Goal: Transaction & Acquisition: Purchase product/service

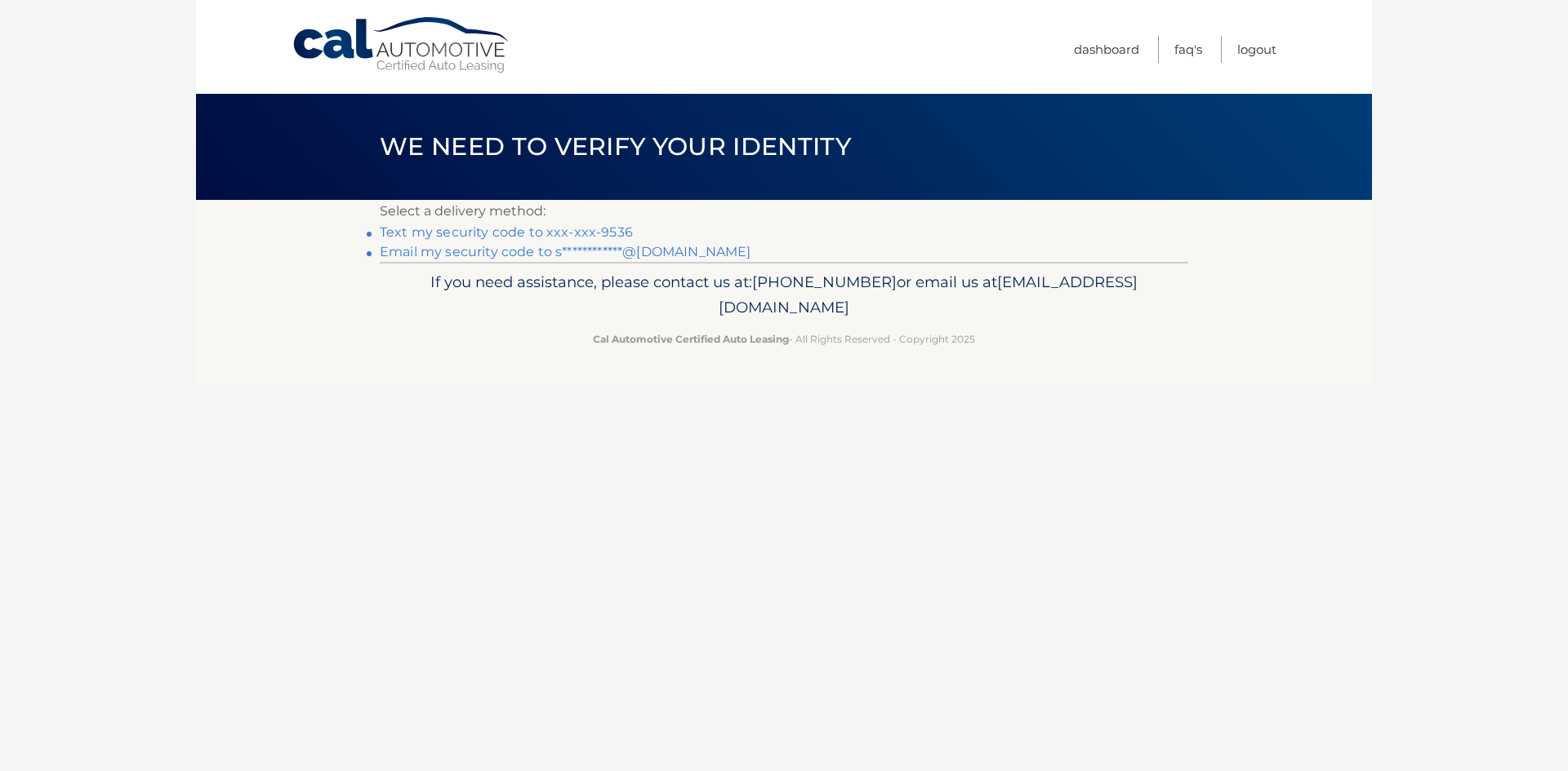
click at [509, 230] on link "Text my security code to xxx-xxx-9536" at bounding box center [506, 232] width 253 height 15
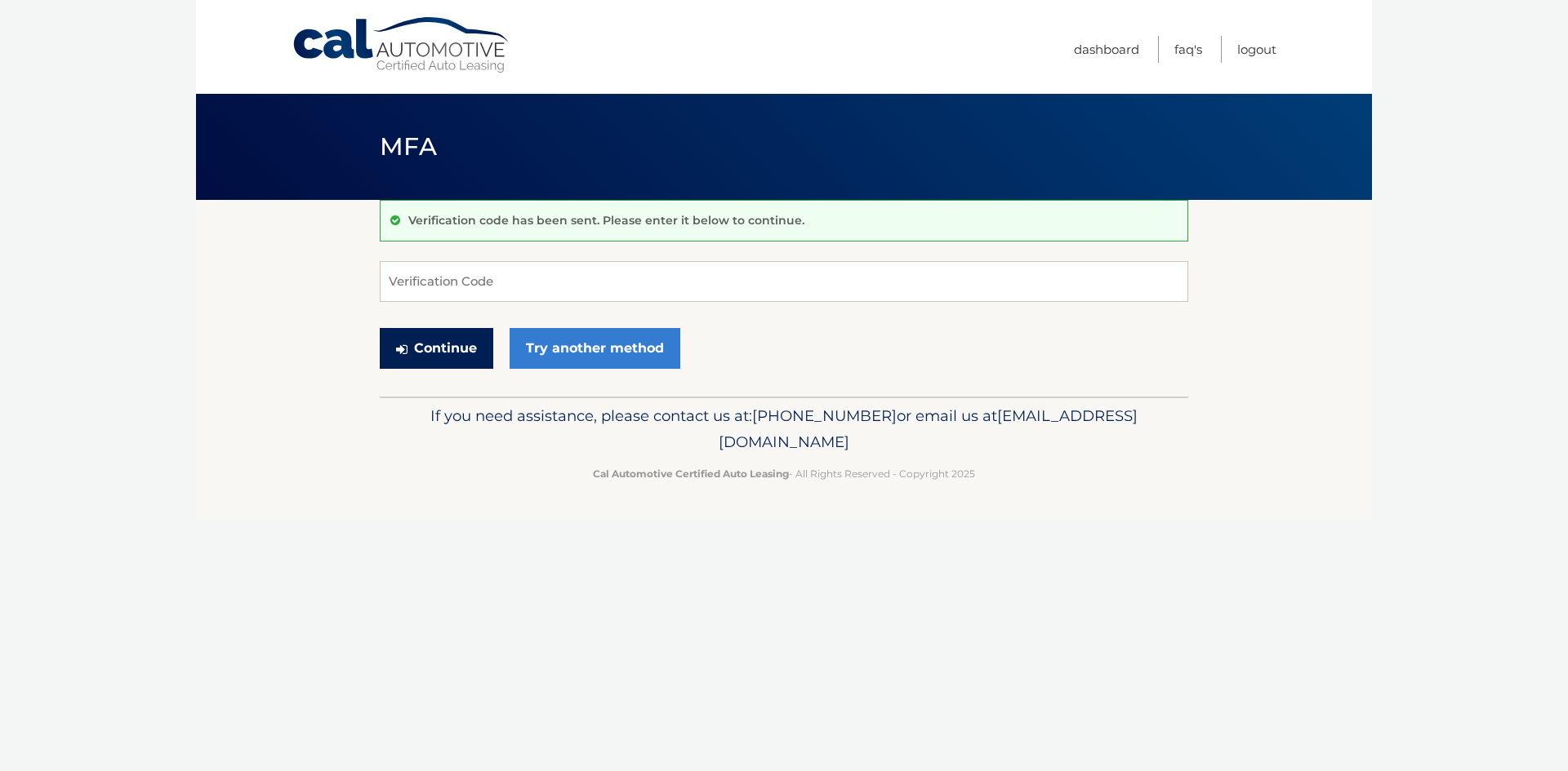
click at [473, 360] on button "Continue" at bounding box center [436, 349] width 114 height 41
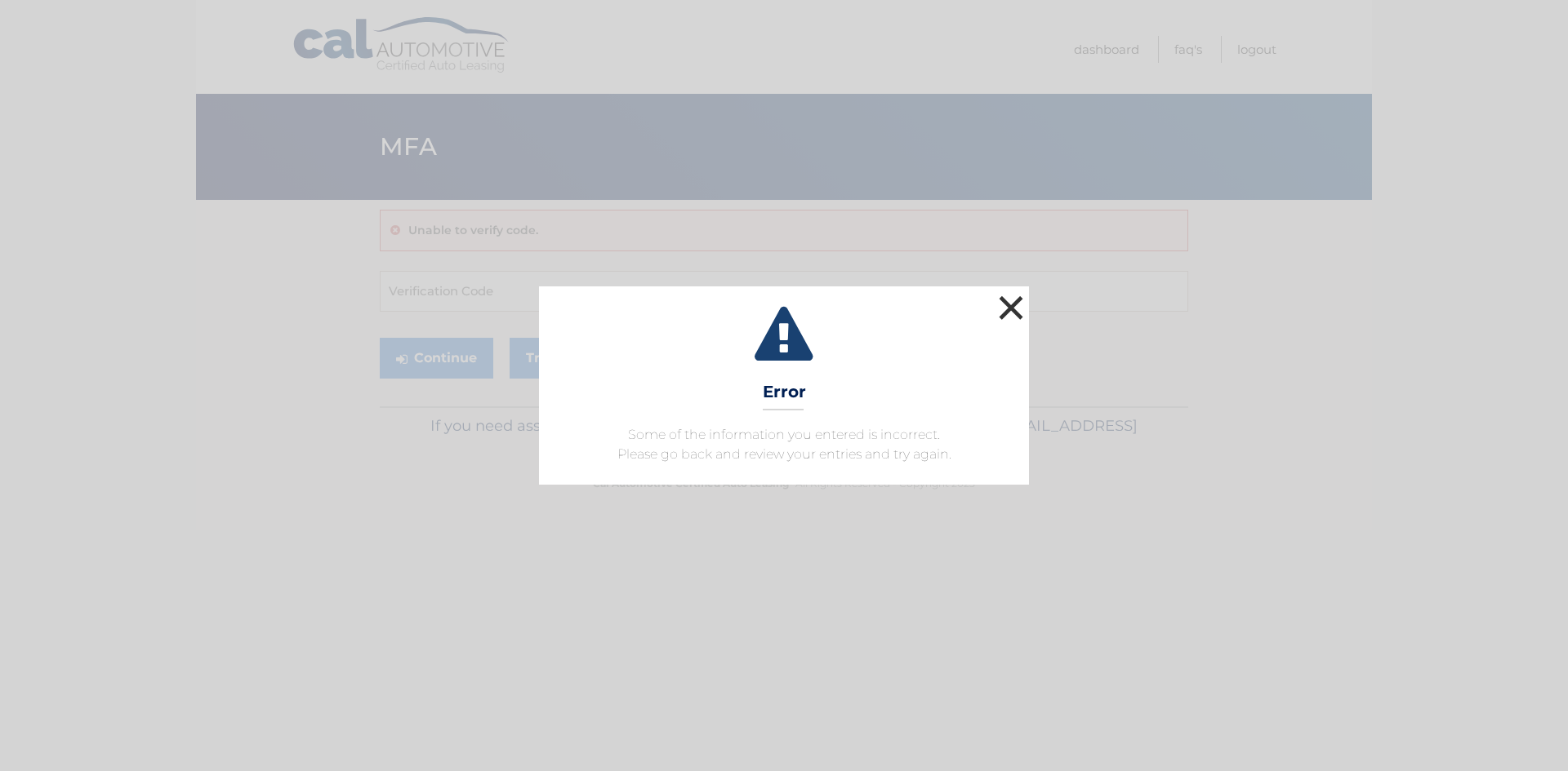
click at [1012, 295] on button "×" at bounding box center [1011, 308] width 33 height 33
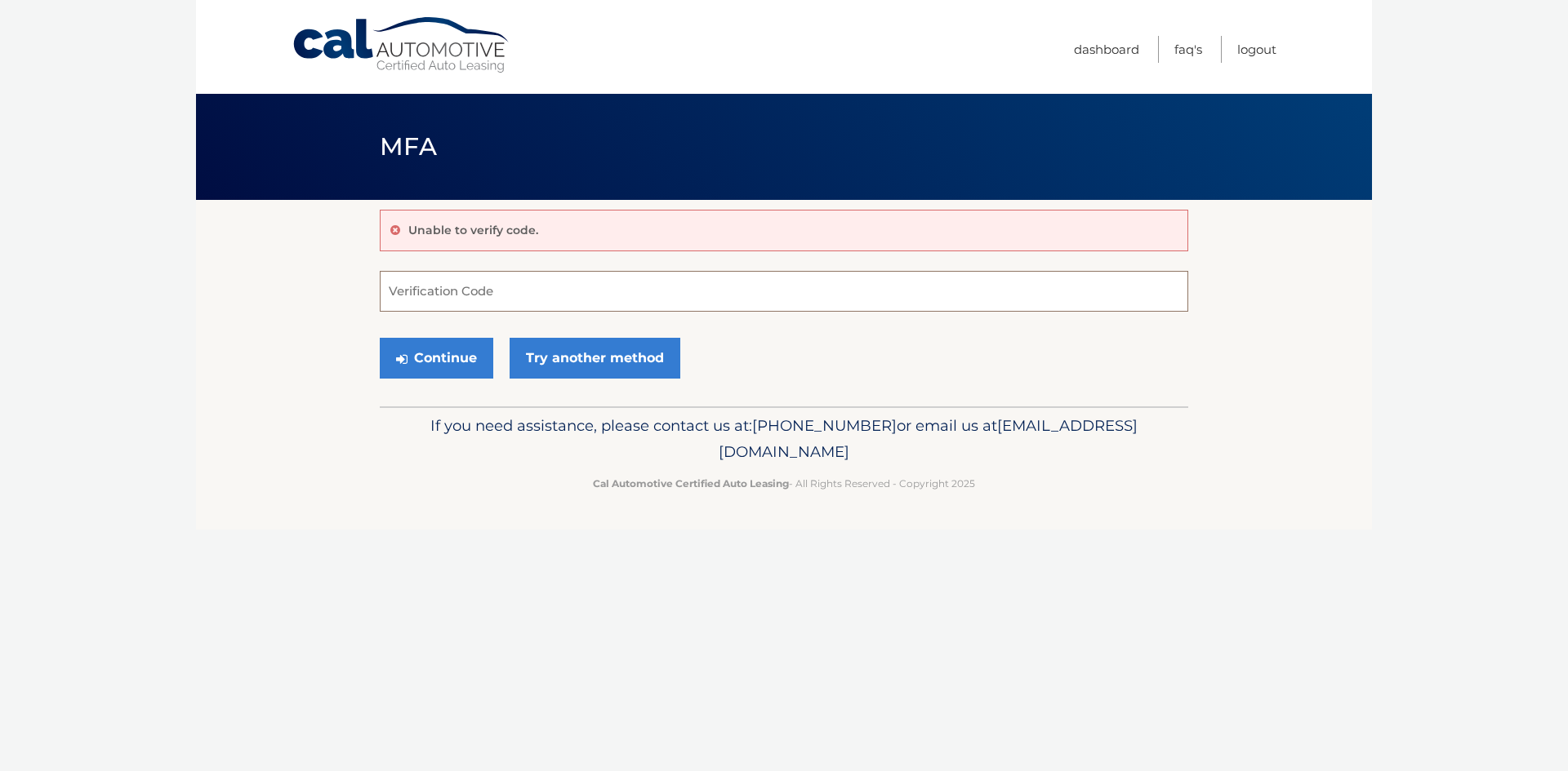
click at [541, 285] on input "Verification Code" at bounding box center [784, 292] width 809 height 41
type input "587802"
click at [485, 350] on button "Continue" at bounding box center [436, 359] width 114 height 41
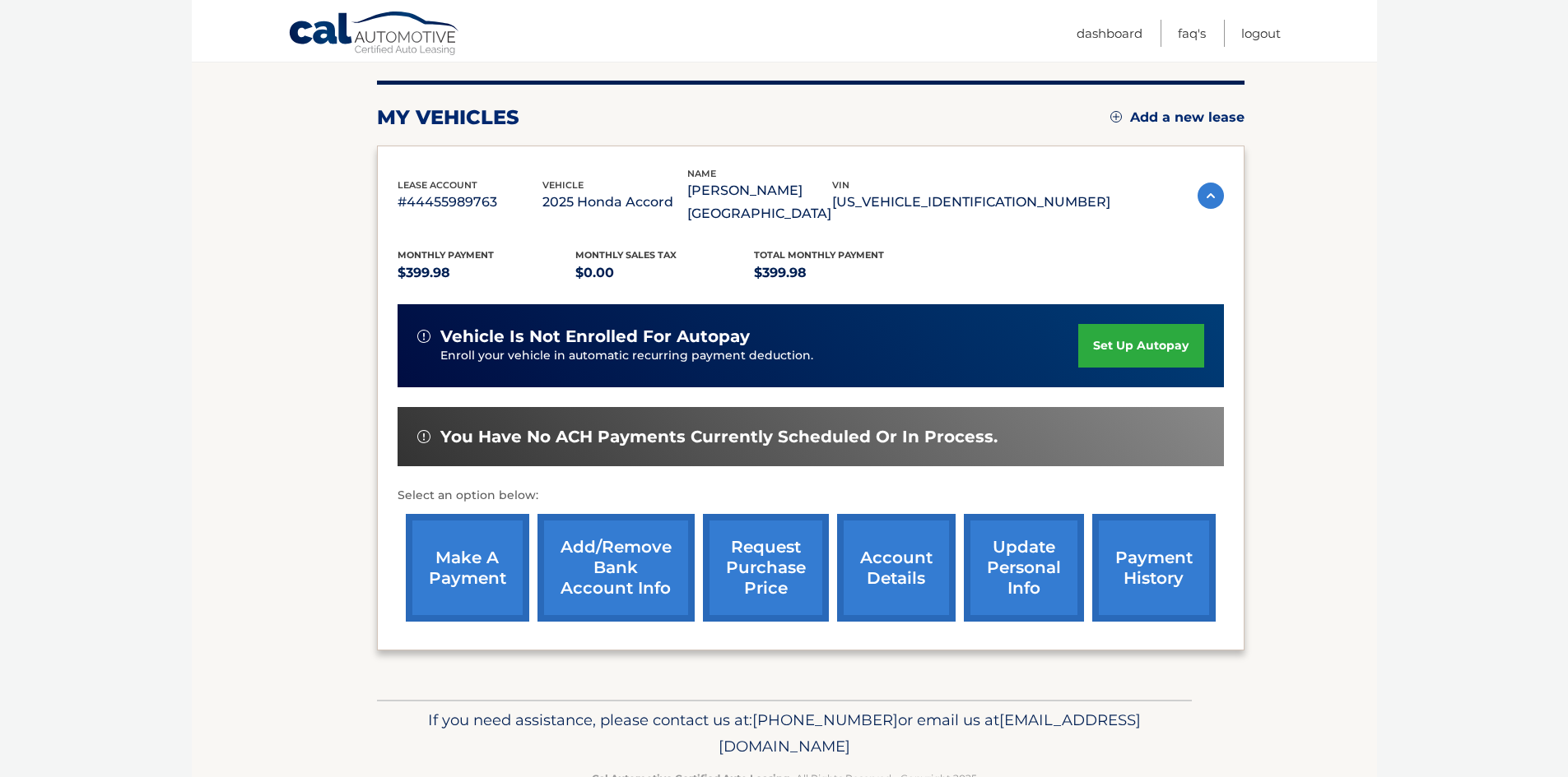
scroll to position [220, 0]
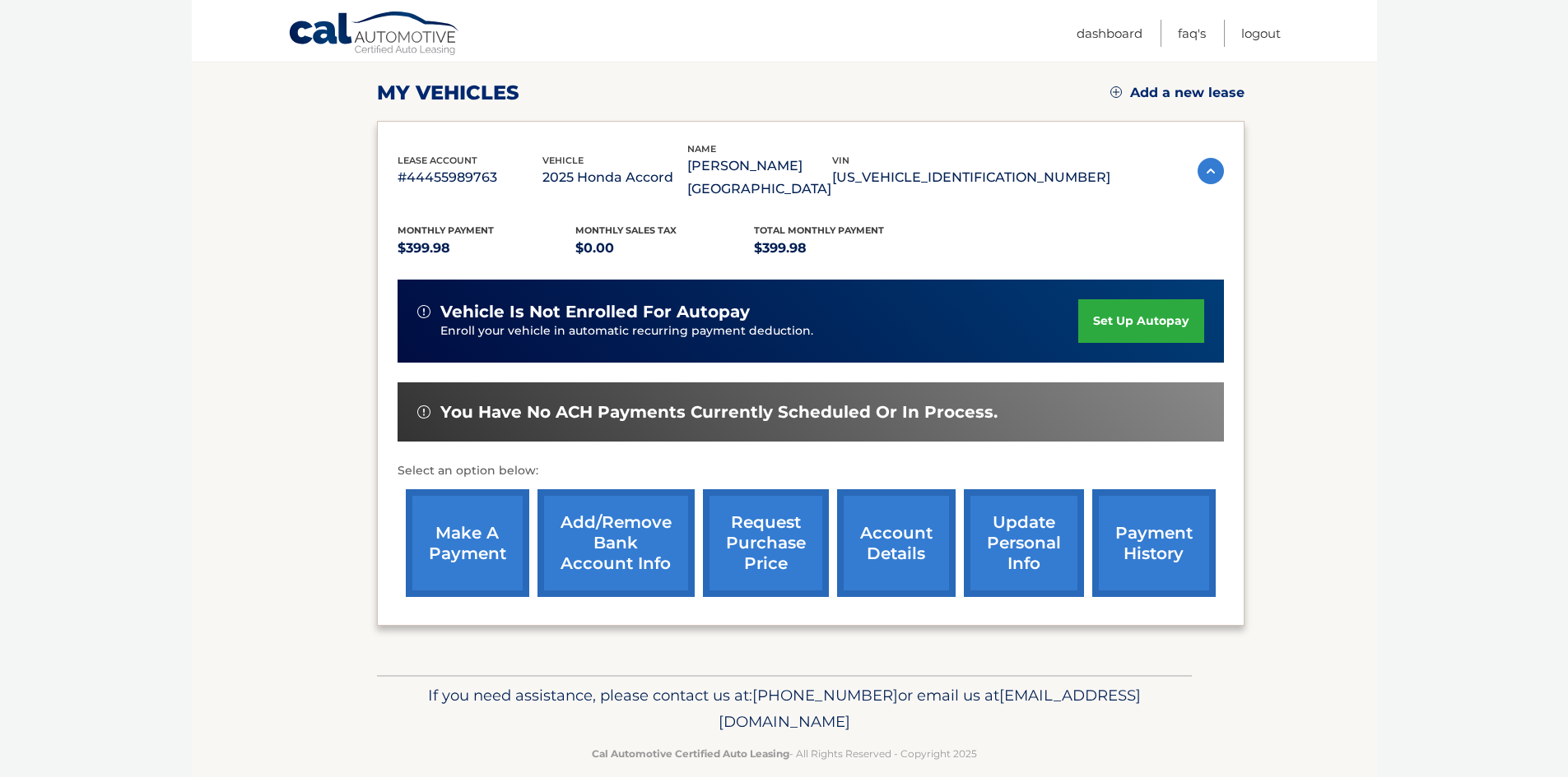
click at [491, 512] on link "make a payment" at bounding box center [467, 544] width 124 height 108
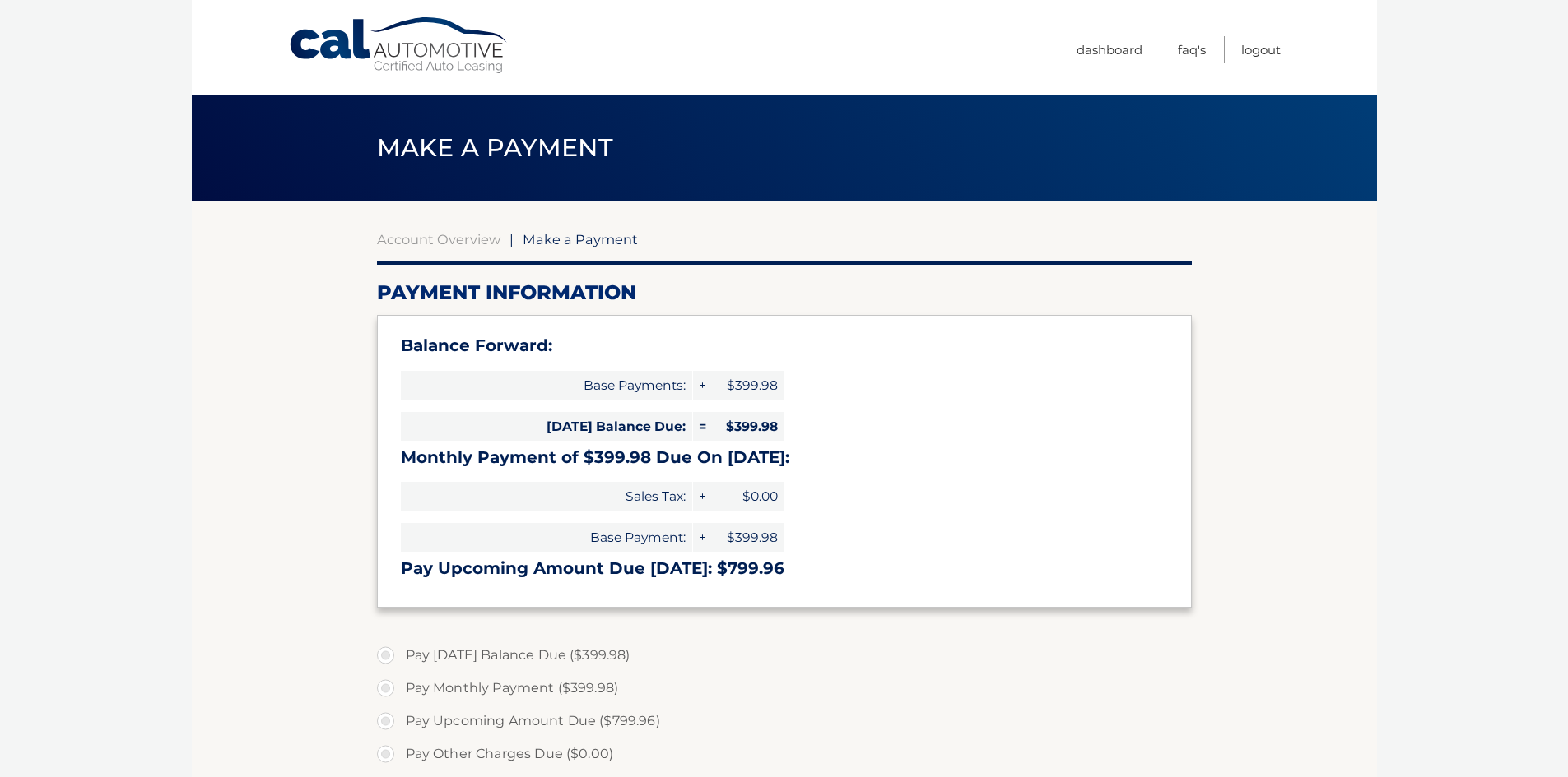
select select "ZDgyYzBkMmQtMTA0Ni00ZmIxLTgyMWYtM2ZiNDVhNGViNmVm"
click at [1198, 57] on link "FAQ's" at bounding box center [1191, 50] width 28 height 27
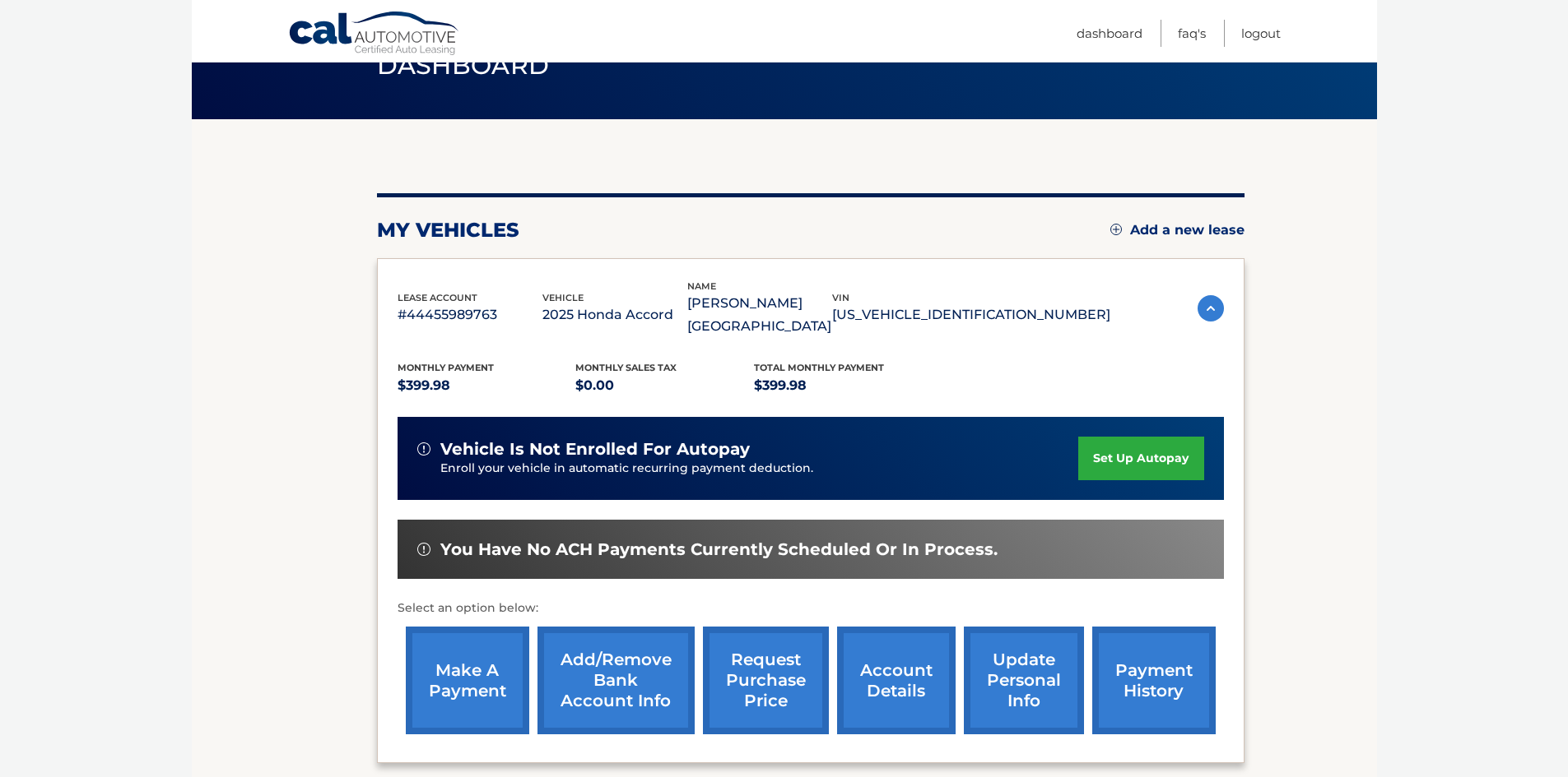
scroll to position [220, 0]
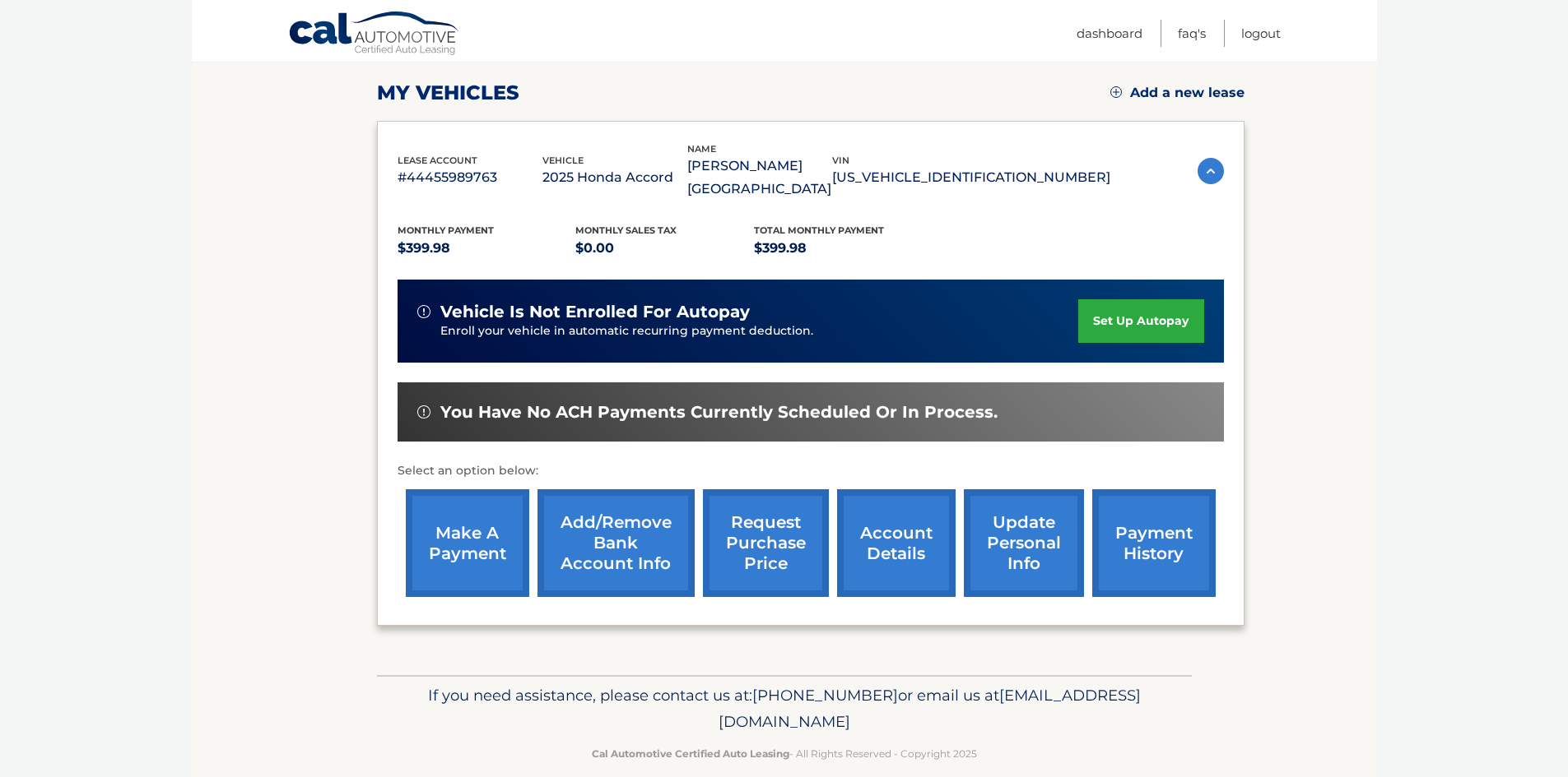
click at [452, 526] on link "make a payment" at bounding box center [467, 544] width 124 height 108
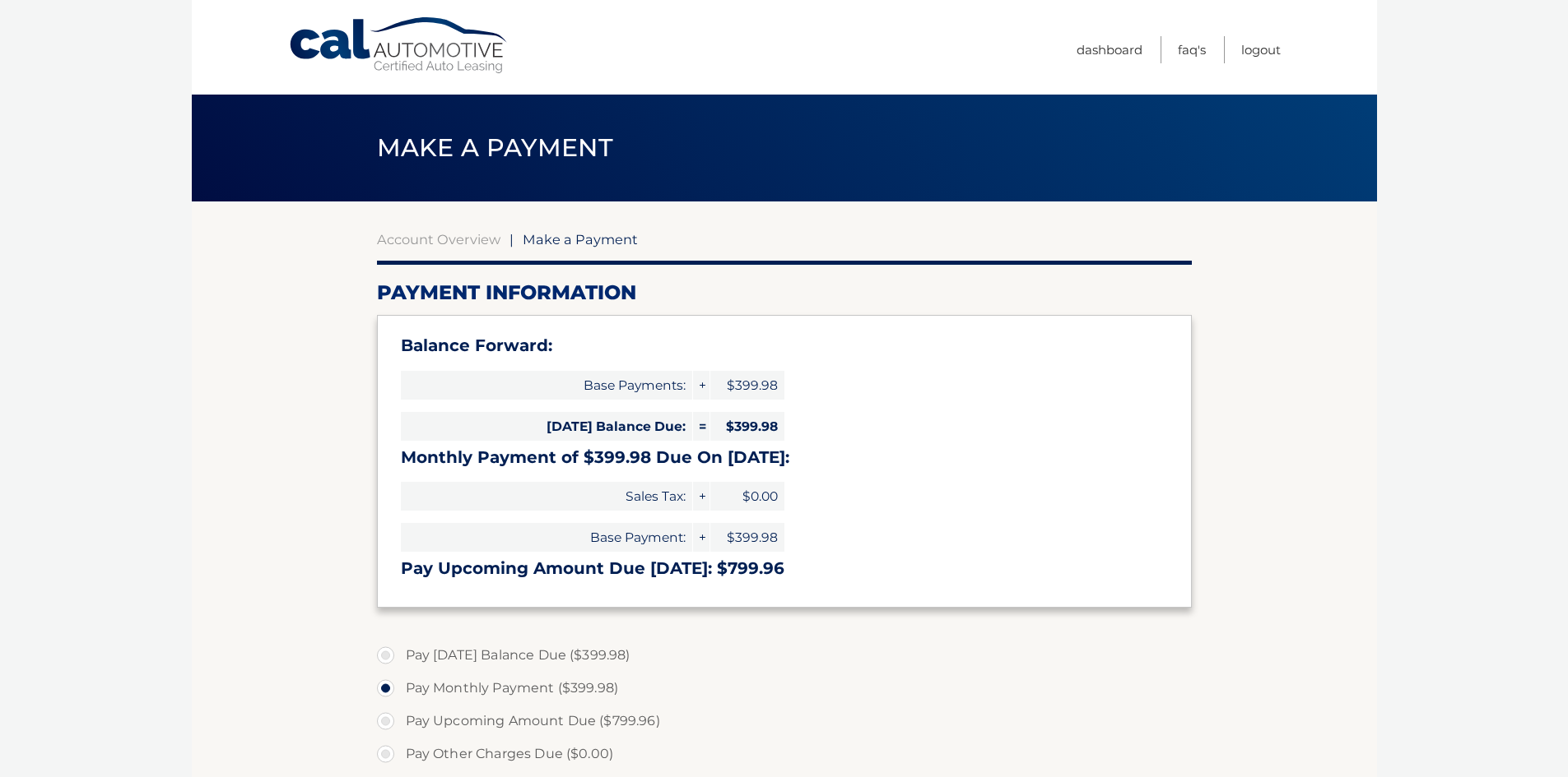
select select "ZDgyYzBkMmQtMTA0Ni00ZmIxLTgyMWYtM2ZiNDVhNGViNmVm"
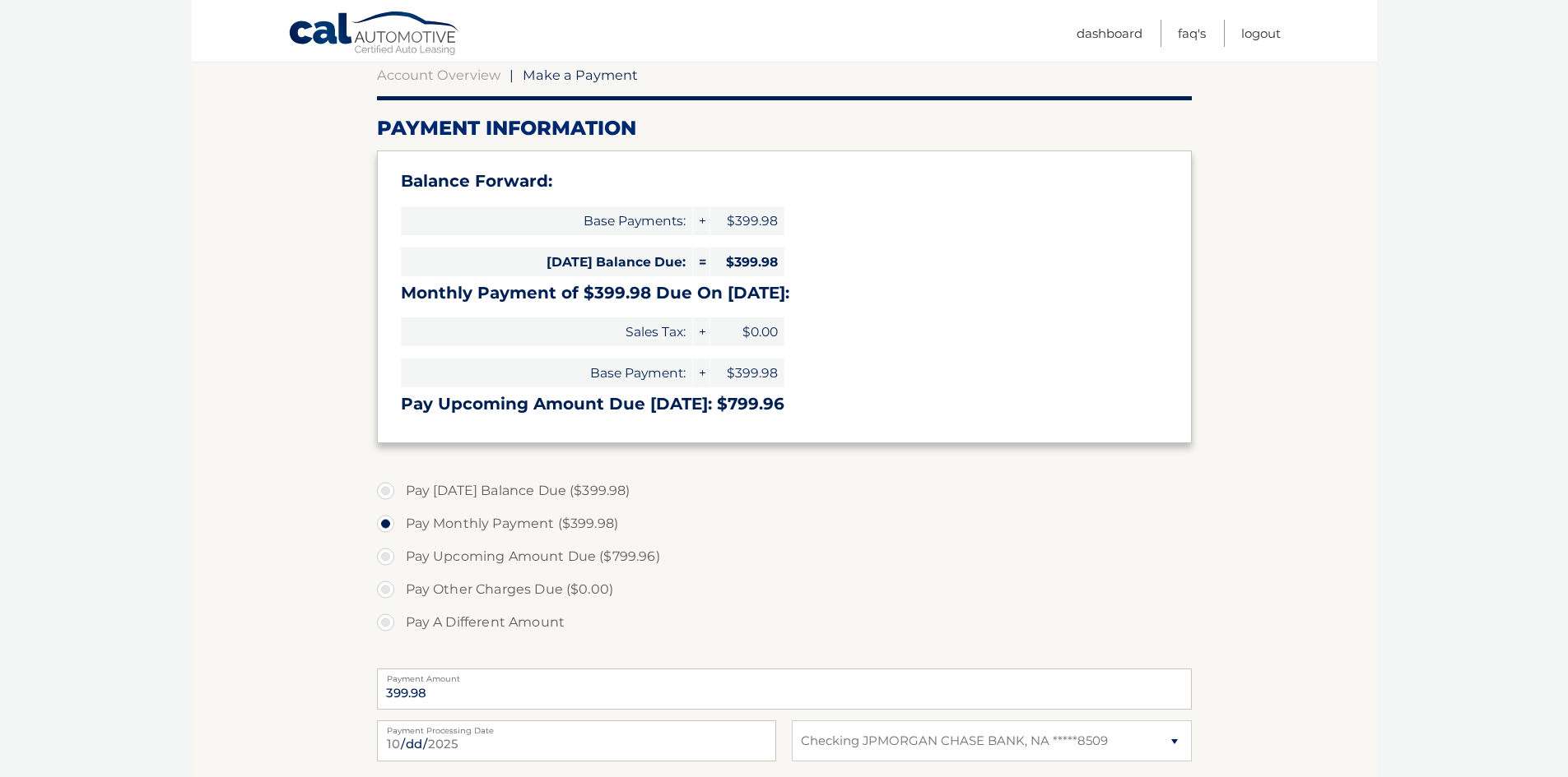
scroll to position [82, 0]
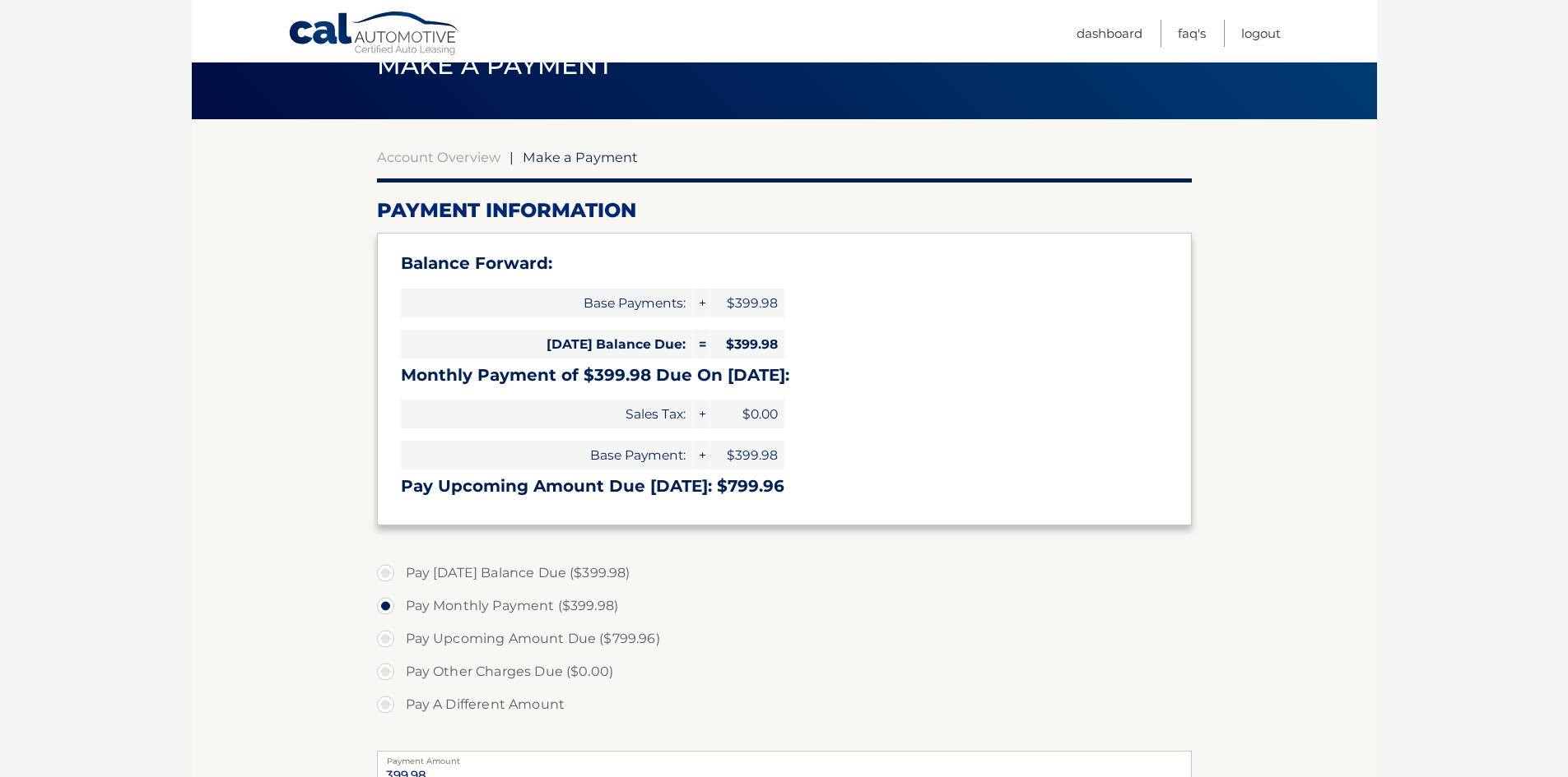
click at [385, 574] on label "Pay [DATE] Balance Due ($399.98)" at bounding box center [784, 573] width 815 height 33
click at [385, 574] on input "Pay [DATE] Balance Due ($399.98)" at bounding box center [391, 570] width 16 height 26
radio input "true"
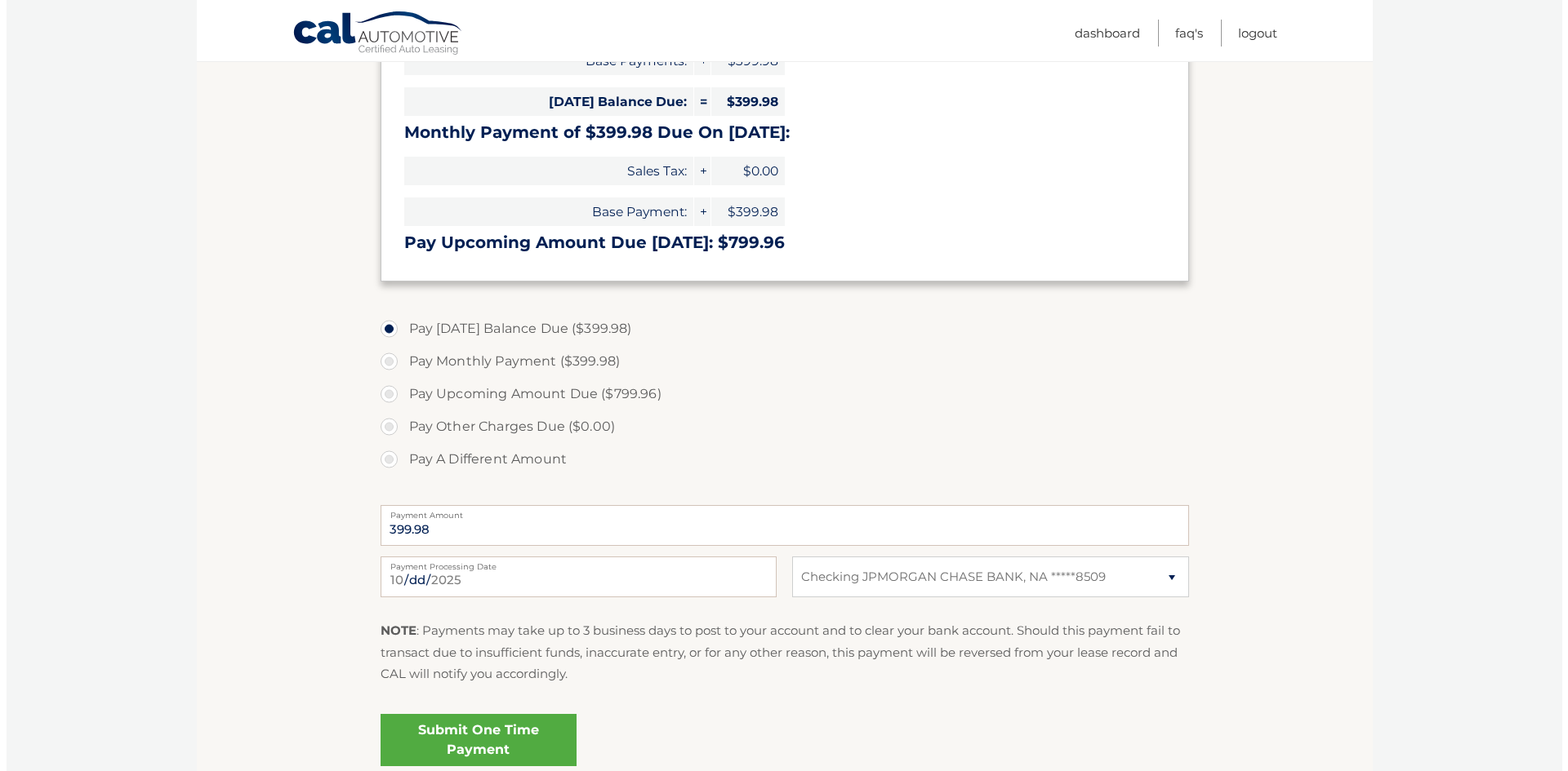
scroll to position [408, 0]
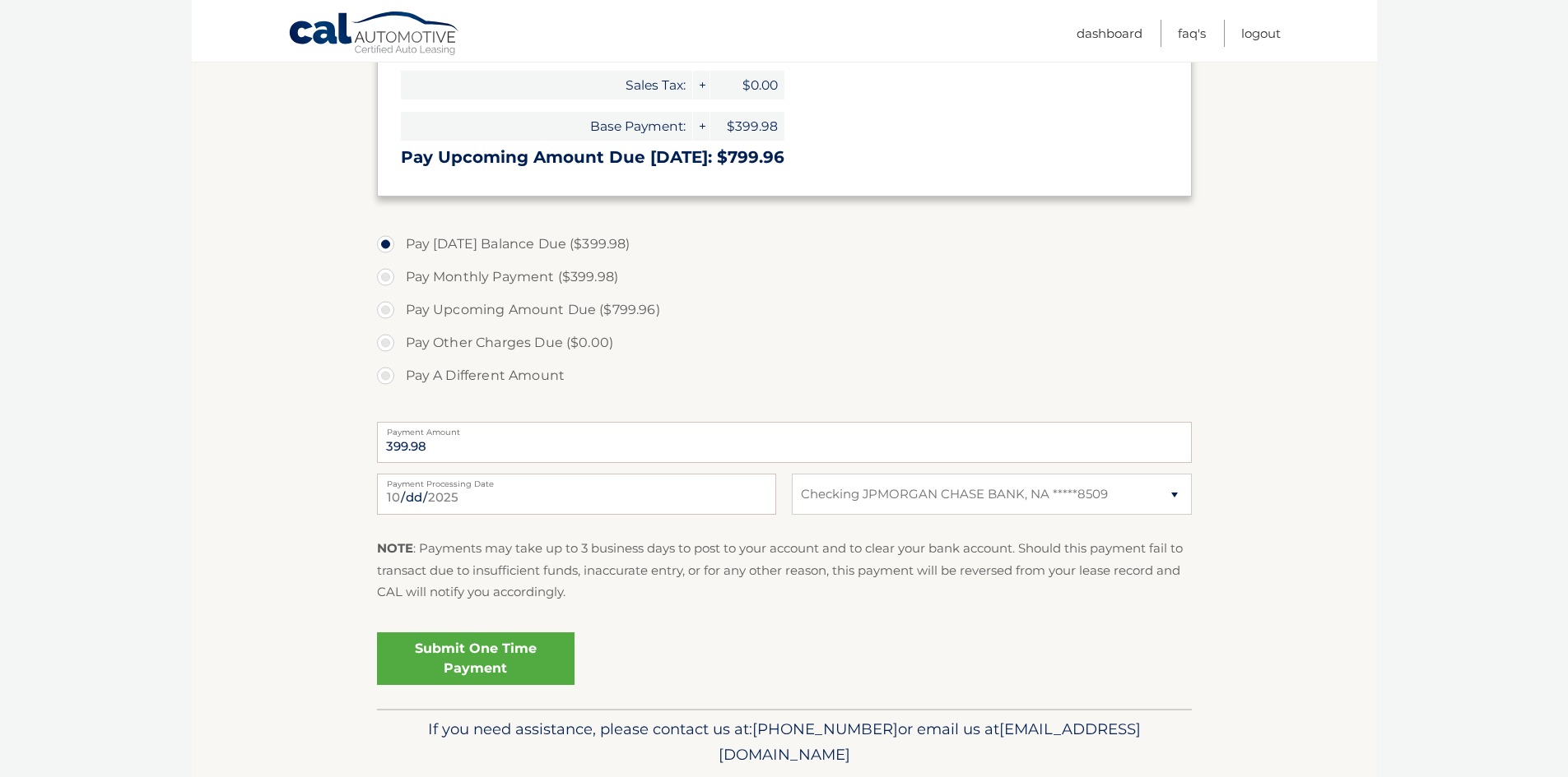
click at [534, 657] on link "Submit One Time Payment" at bounding box center [475, 659] width 197 height 52
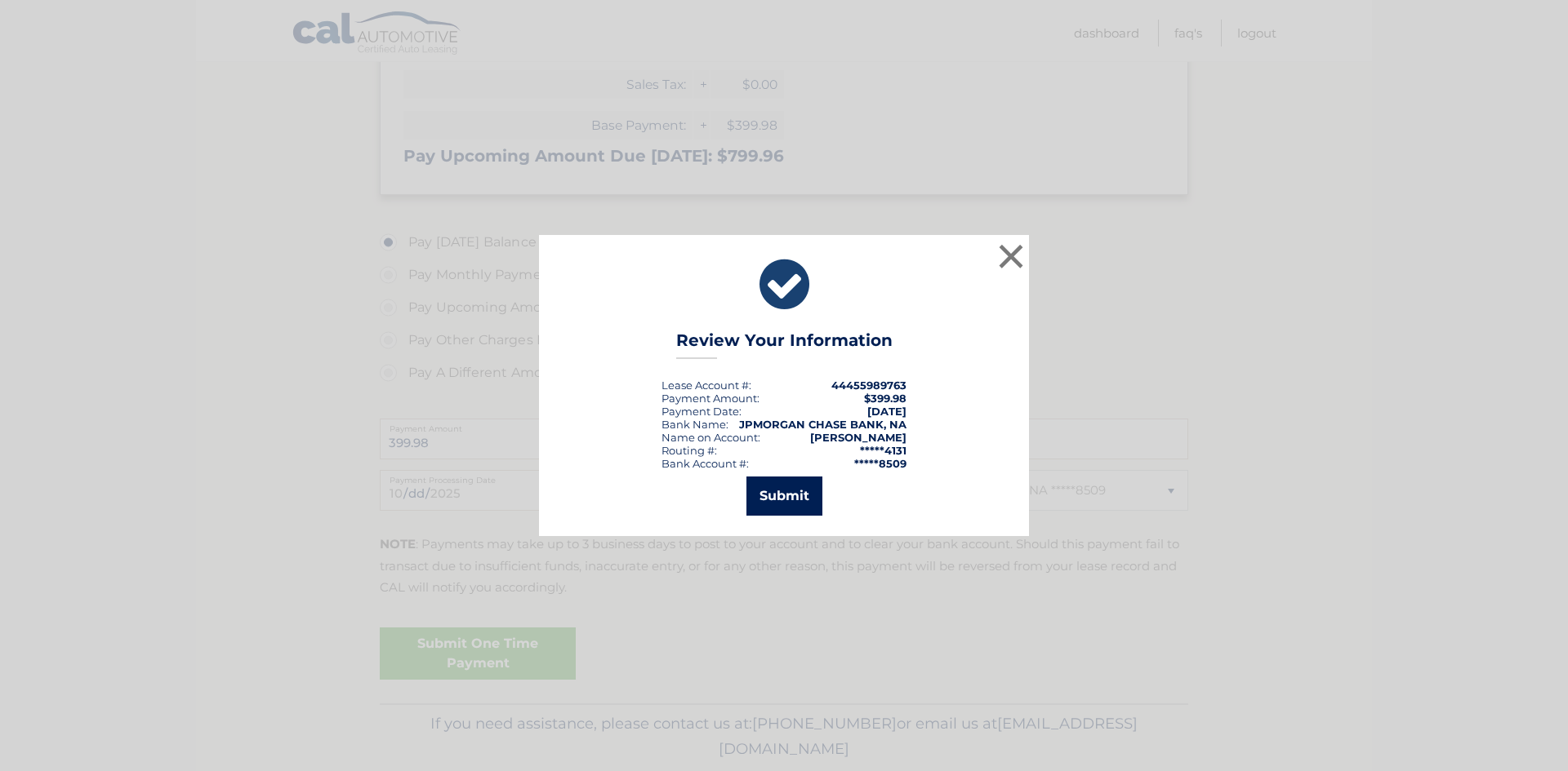
click at [797, 496] on button "Submit" at bounding box center [784, 496] width 76 height 39
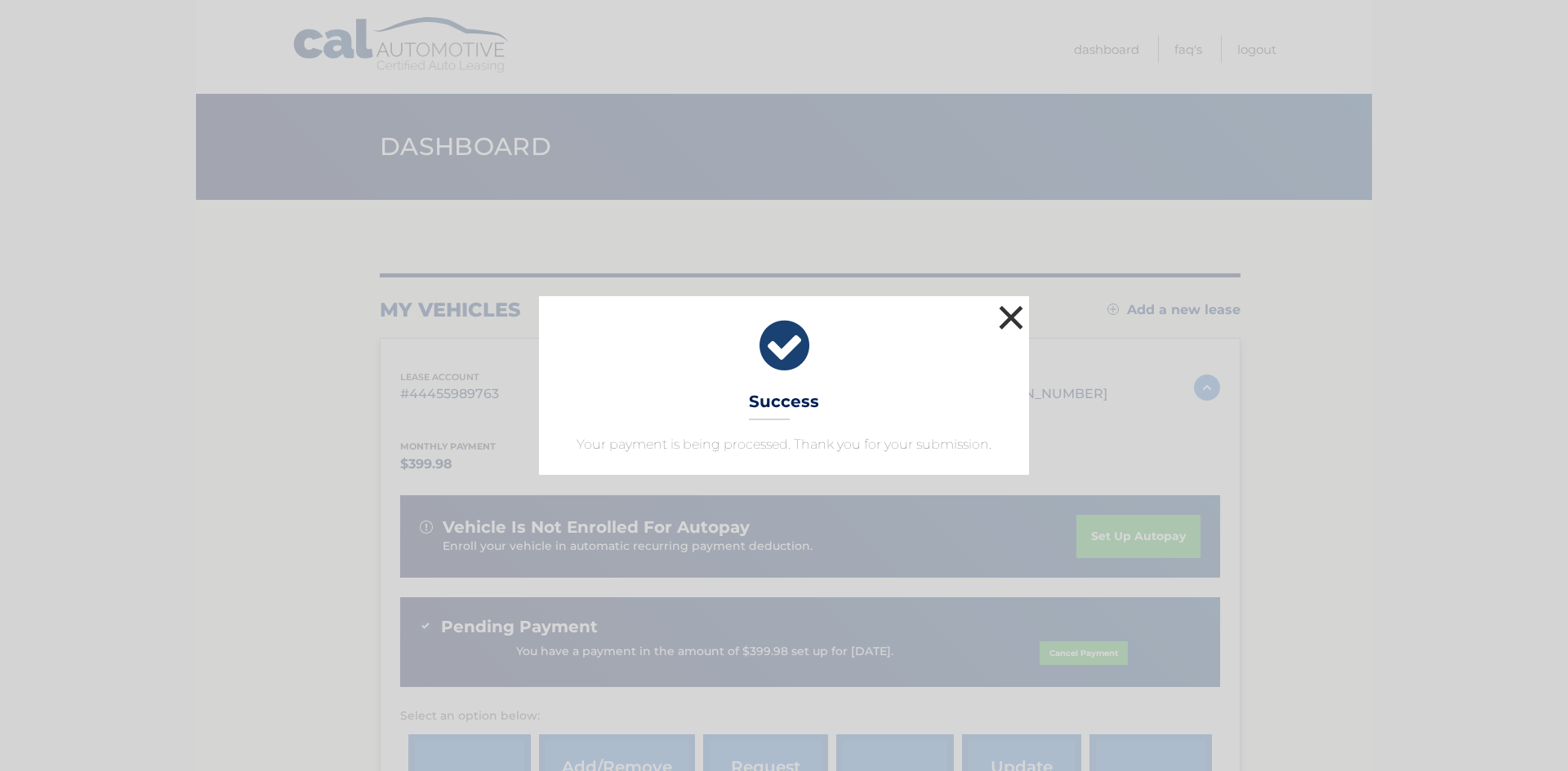
click at [1014, 312] on button "×" at bounding box center [1011, 318] width 33 height 33
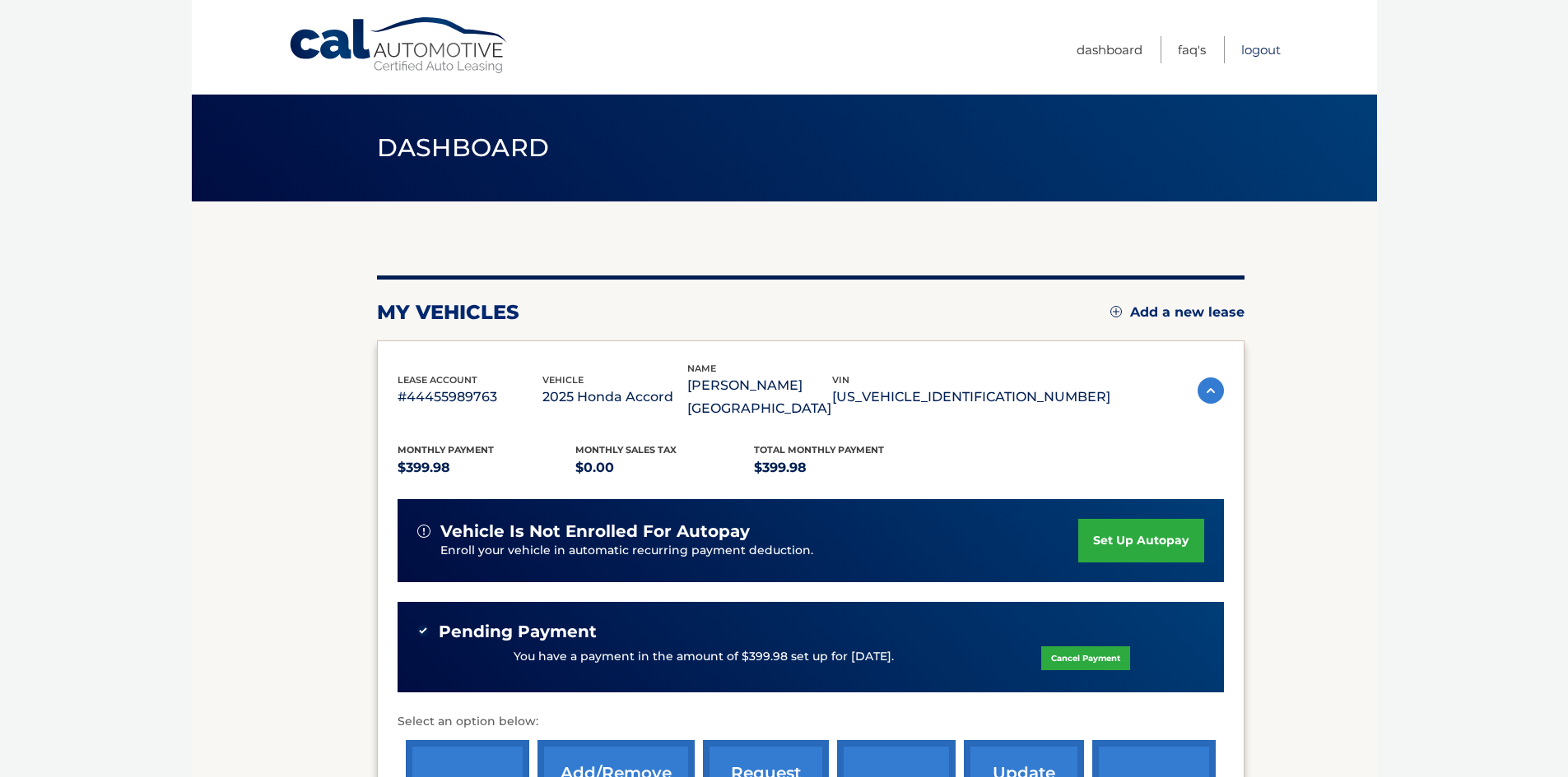
click at [1270, 53] on link "Logout" at bounding box center [1261, 50] width 40 height 27
